Goal: Information Seeking & Learning: Learn about a topic

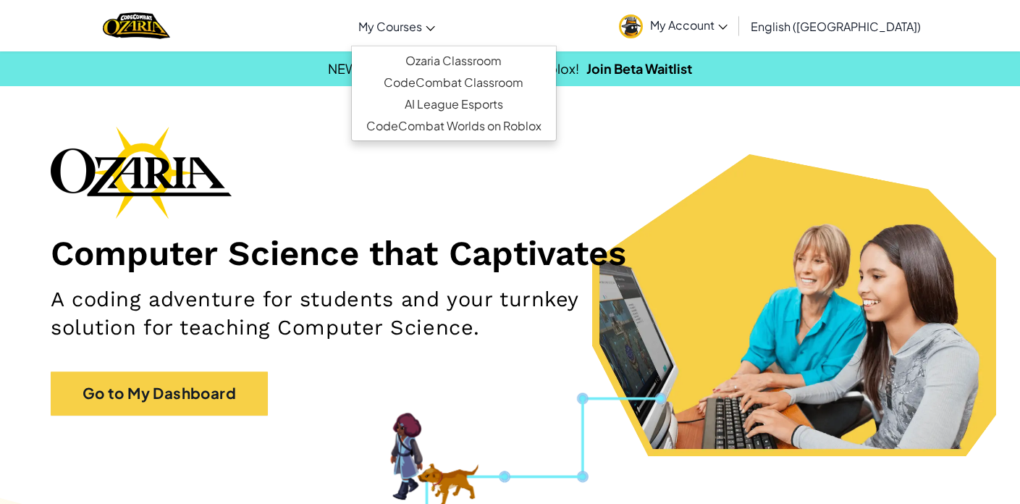
click at [422, 33] on span "My Courses" at bounding box center [390, 26] width 64 height 15
click at [474, 59] on link "Ozaria Classroom" at bounding box center [454, 61] width 204 height 22
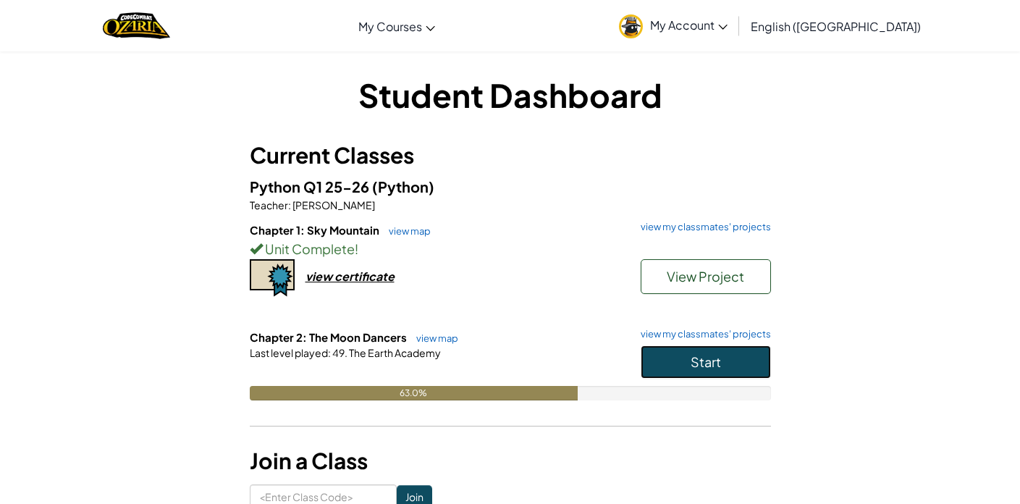
click at [709, 351] on button "Start" at bounding box center [705, 361] width 130 height 33
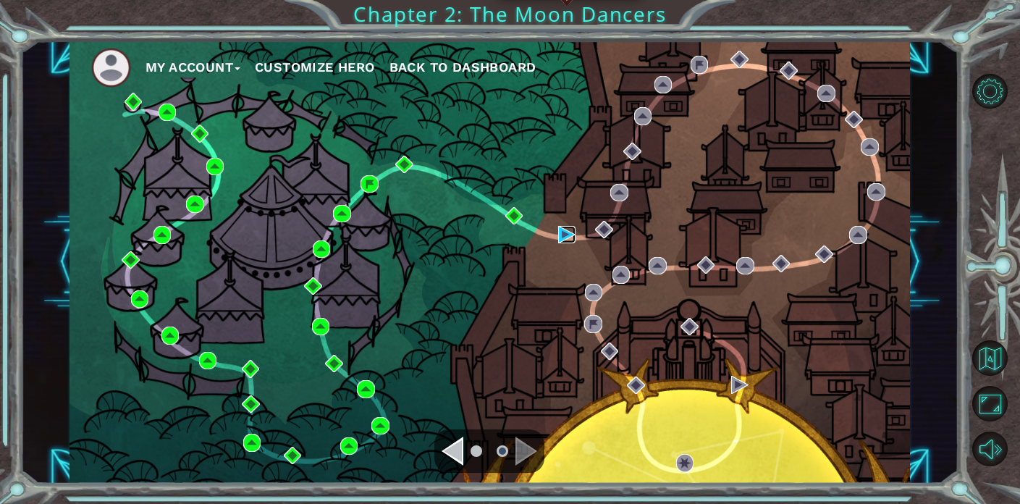
click at [561, 234] on img at bounding box center [566, 234] width 17 height 17
